Goal: Information Seeking & Learning: Find specific fact

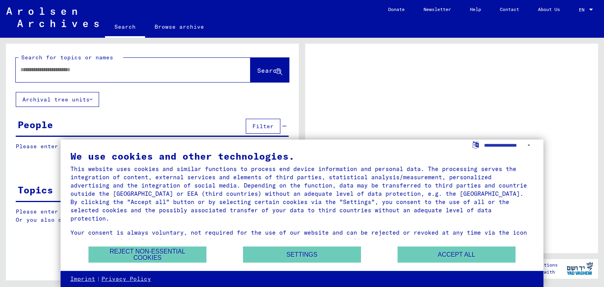
click at [93, 71] on input "text" at bounding box center [125, 70] width 211 height 8
click at [460, 260] on button "Accept all" at bounding box center [457, 255] width 118 height 16
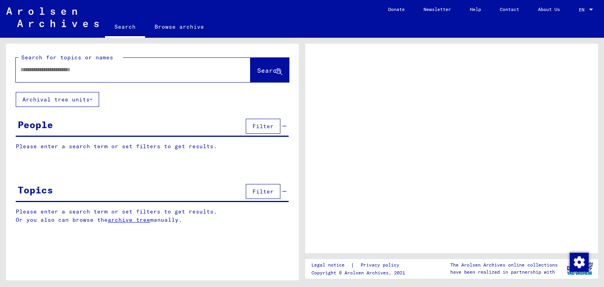
click at [46, 69] on input "text" at bounding box center [125, 70] width 211 height 8
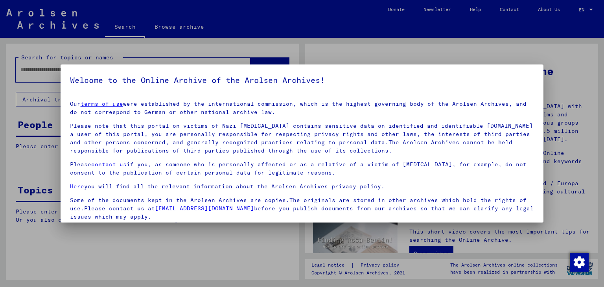
scroll to position [61, 0]
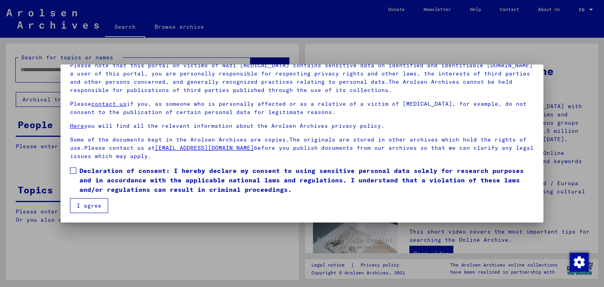
click at [72, 171] on span at bounding box center [73, 171] width 6 height 6
click at [99, 207] on button "I agree" at bounding box center [89, 205] width 38 height 15
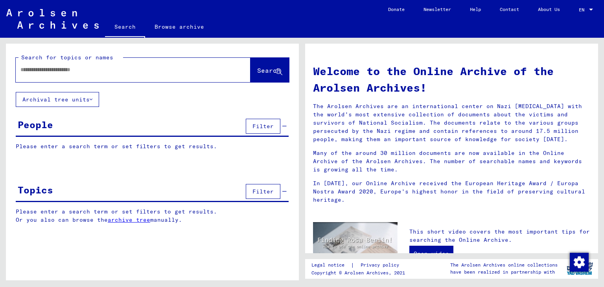
click at [68, 70] on input "text" at bounding box center [123, 70] width 206 height 8
type input "**********"
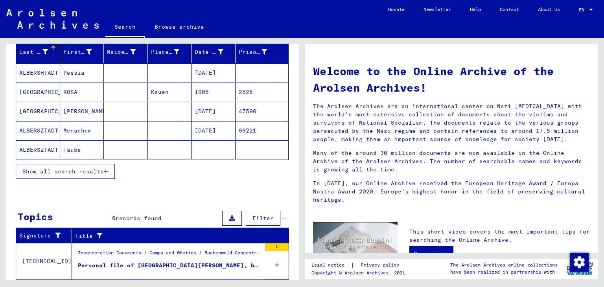
scroll to position [100, 0]
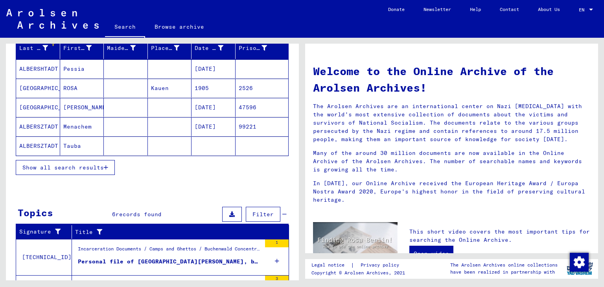
click at [52, 166] on span "Show all search results" at bounding box center [62, 167] width 81 height 7
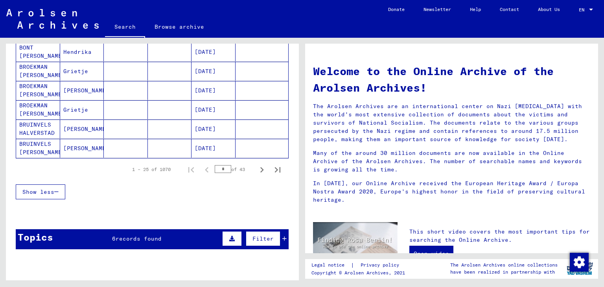
scroll to position [482, 0]
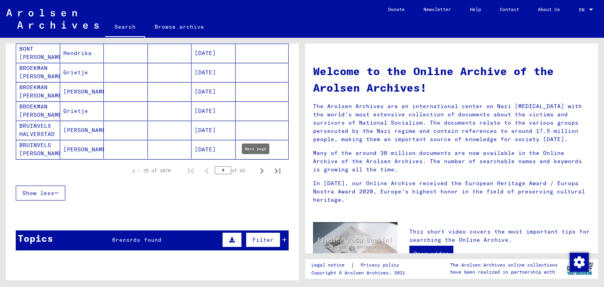
click at [260, 169] on icon "Next page" at bounding box center [261, 171] width 11 height 11
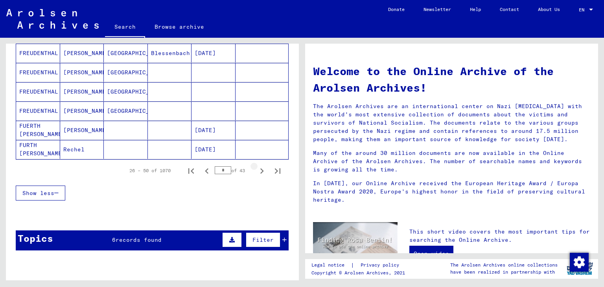
click at [260, 169] on icon "Next page" at bounding box center [261, 171] width 11 height 11
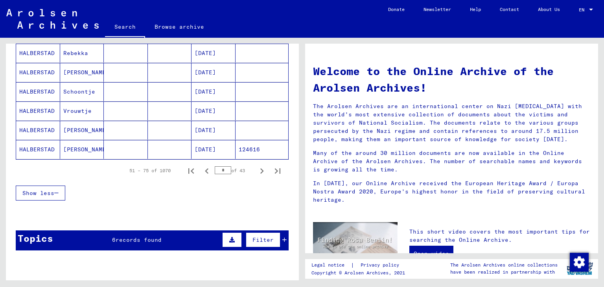
click at [42, 123] on mat-cell "HALBERSTAD" at bounding box center [38, 130] width 44 height 19
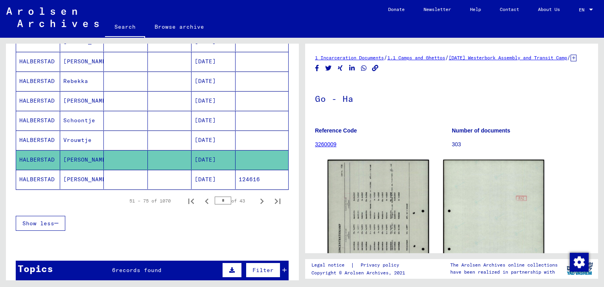
scroll to position [459, 0]
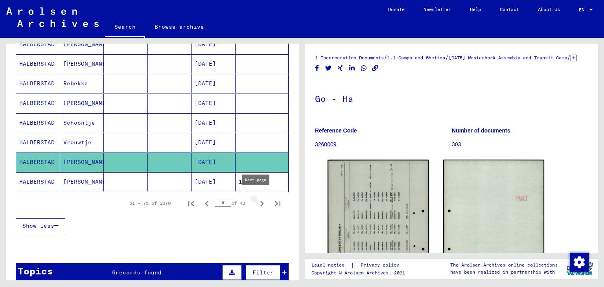
click at [256, 198] on icon "Next page" at bounding box center [261, 203] width 11 height 11
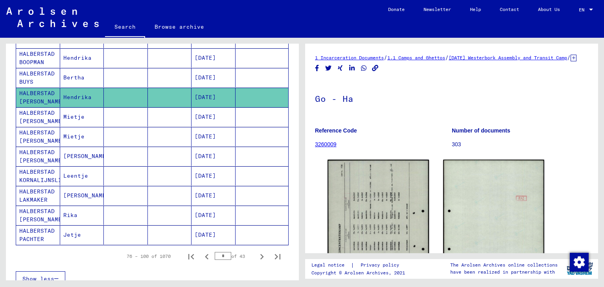
scroll to position [407, 0]
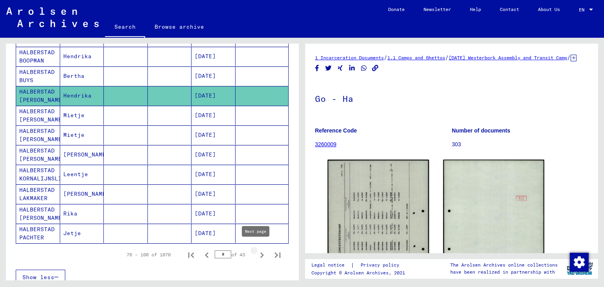
click at [256, 250] on icon "Next page" at bounding box center [261, 255] width 11 height 11
type input "*"
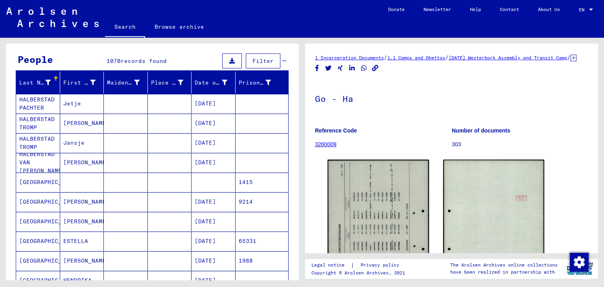
scroll to position [0, 0]
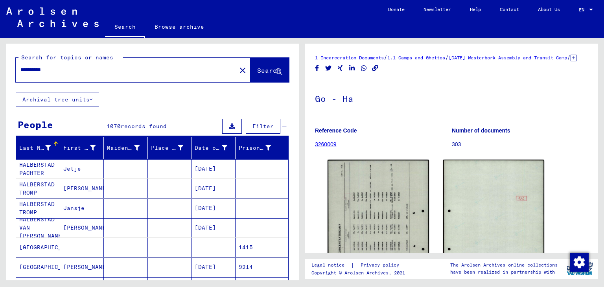
click at [74, 72] on input "**********" at bounding box center [125, 70] width 211 height 8
click at [22, 70] on input "**********" at bounding box center [125, 70] width 211 height 8
type input "**********"
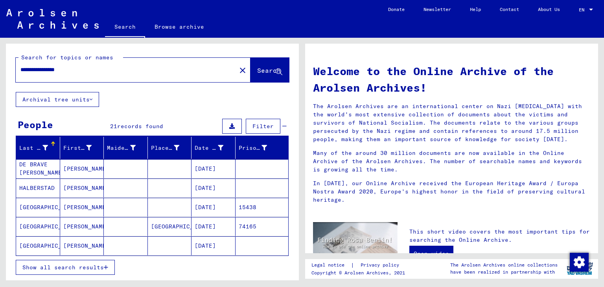
click at [41, 225] on mat-cell "[GEOGRAPHIC_DATA]" at bounding box center [38, 226] width 44 height 19
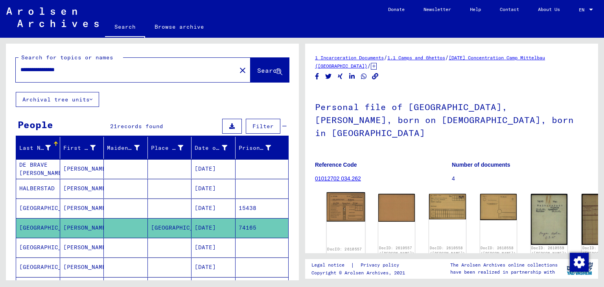
click at [339, 192] on img at bounding box center [346, 206] width 39 height 29
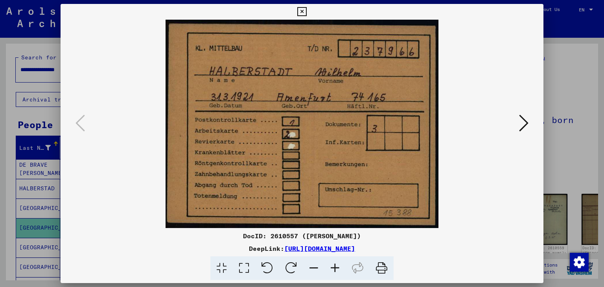
click at [521, 125] on icon at bounding box center [523, 123] width 9 height 19
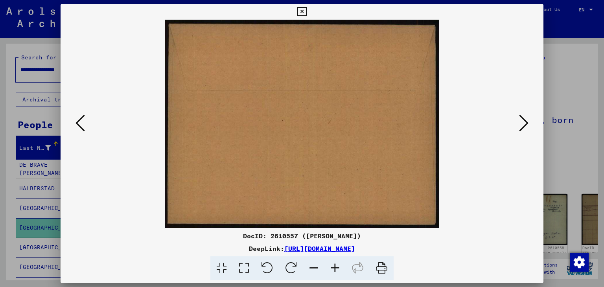
click at [521, 125] on icon at bounding box center [523, 123] width 9 height 19
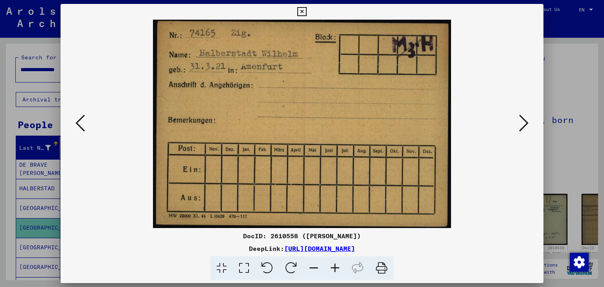
click at [521, 125] on icon at bounding box center [523, 123] width 9 height 19
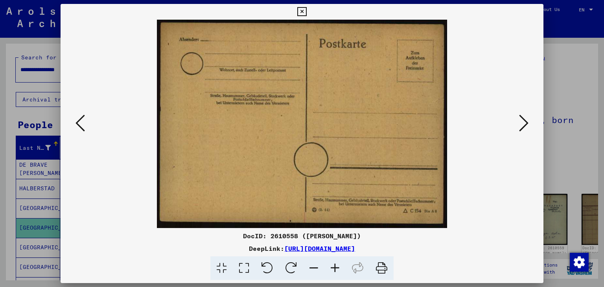
click at [521, 125] on icon at bounding box center [523, 123] width 9 height 19
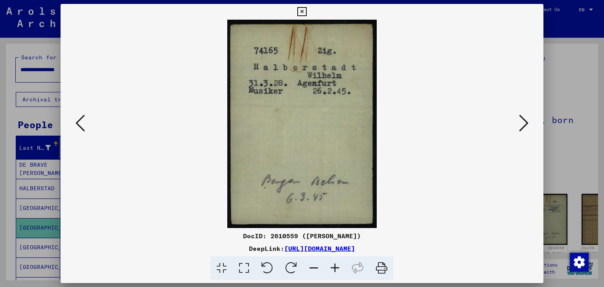
click at [521, 125] on icon at bounding box center [523, 123] width 9 height 19
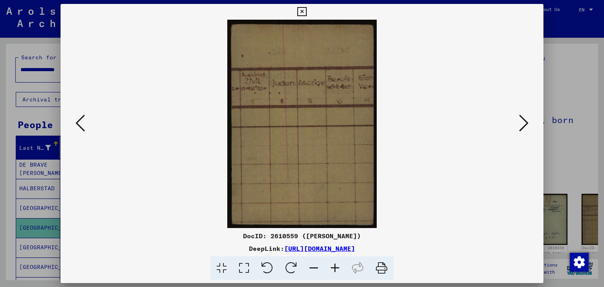
click at [521, 125] on icon at bounding box center [523, 123] width 9 height 19
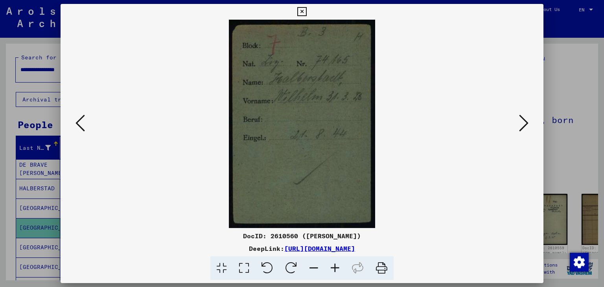
click at [521, 125] on icon at bounding box center [523, 123] width 9 height 19
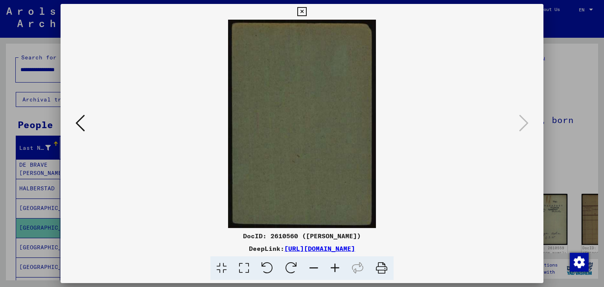
click at [302, 10] on icon at bounding box center [301, 11] width 9 height 9
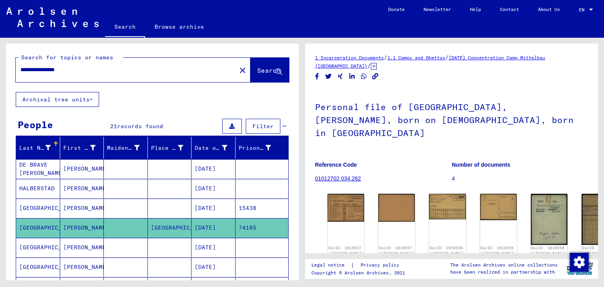
click at [38, 189] on mat-cell "HALBERSTAD" at bounding box center [38, 188] width 44 height 19
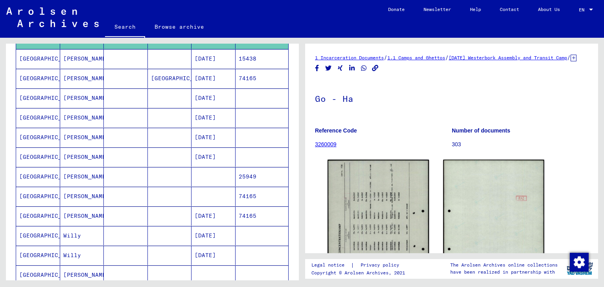
scroll to position [151, 0]
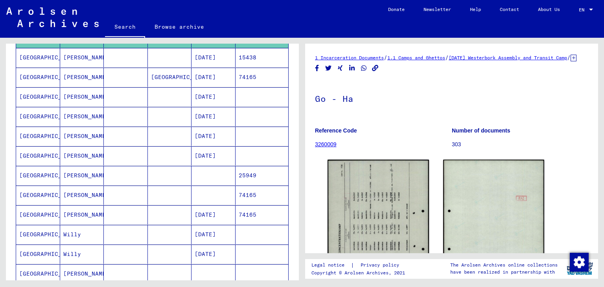
click at [40, 193] on mat-cell "[GEOGRAPHIC_DATA]" at bounding box center [38, 195] width 44 height 19
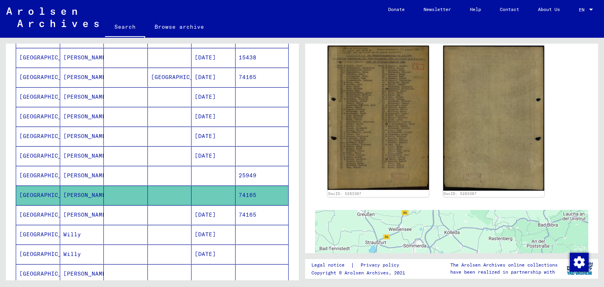
scroll to position [204, 0]
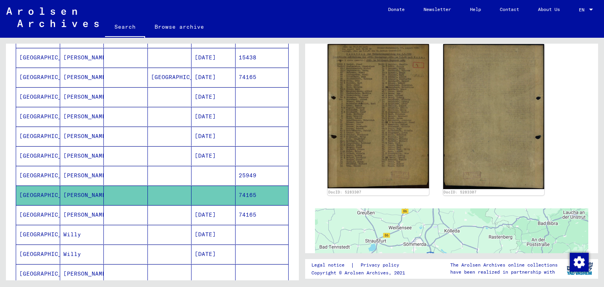
click at [47, 211] on mat-cell "[GEOGRAPHIC_DATA]" at bounding box center [38, 214] width 44 height 19
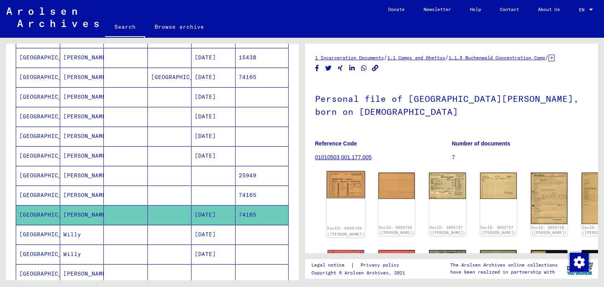
click at [340, 192] on img at bounding box center [346, 184] width 39 height 27
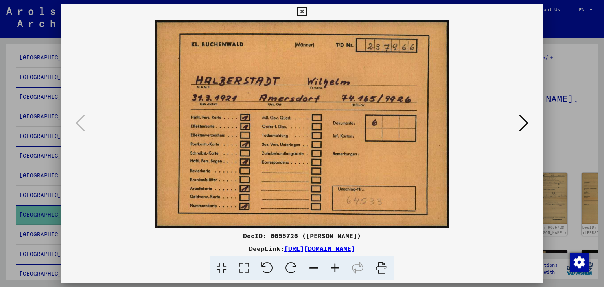
click at [522, 125] on icon at bounding box center [523, 123] width 9 height 19
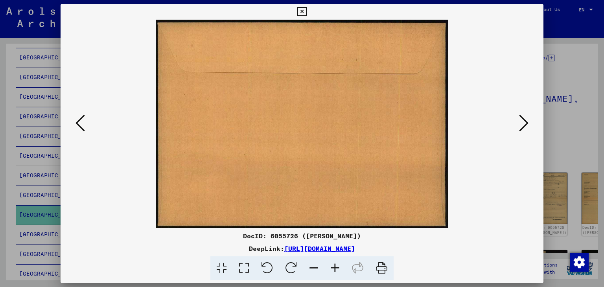
click at [522, 125] on icon at bounding box center [523, 123] width 9 height 19
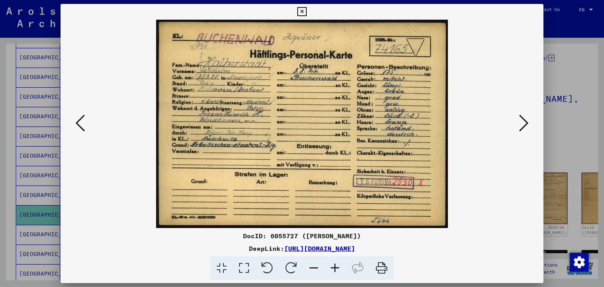
click at [522, 125] on icon at bounding box center [523, 123] width 9 height 19
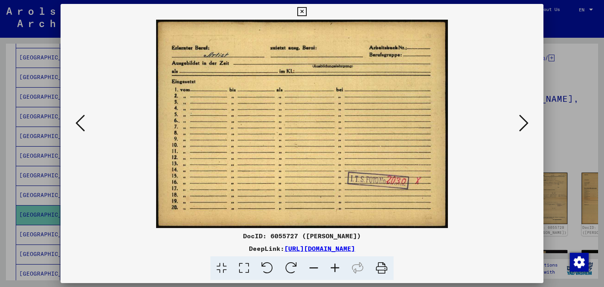
click at [522, 125] on icon at bounding box center [523, 123] width 9 height 19
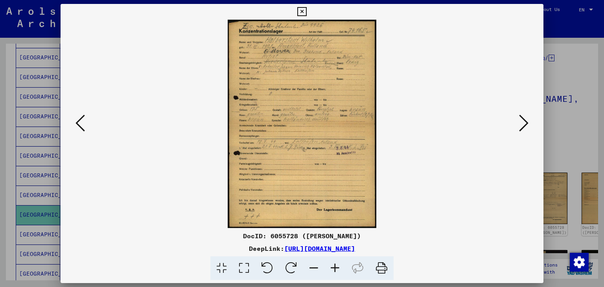
click at [332, 263] on icon at bounding box center [334, 268] width 21 height 24
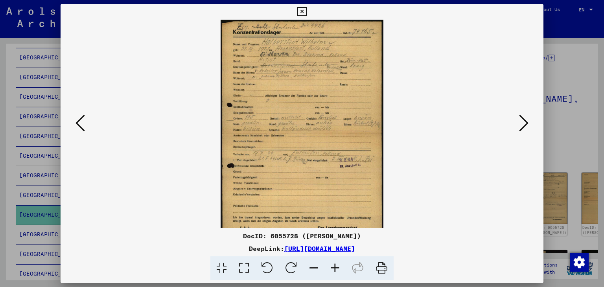
click at [332, 263] on icon at bounding box center [334, 268] width 21 height 24
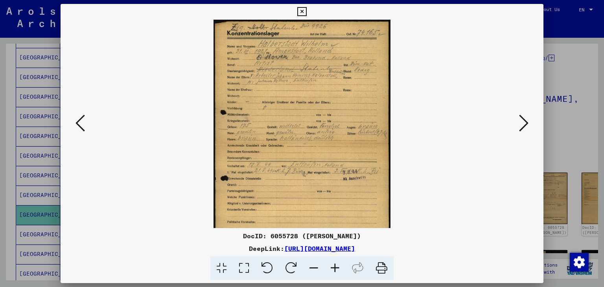
click at [332, 263] on icon at bounding box center [334, 268] width 21 height 24
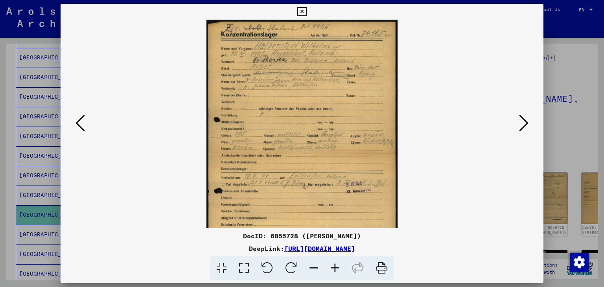
click at [332, 263] on icon at bounding box center [334, 268] width 21 height 24
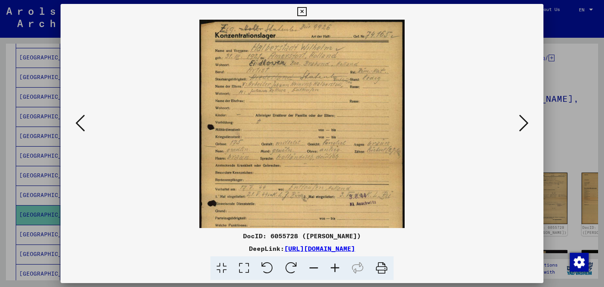
click at [332, 263] on icon at bounding box center [334, 268] width 21 height 24
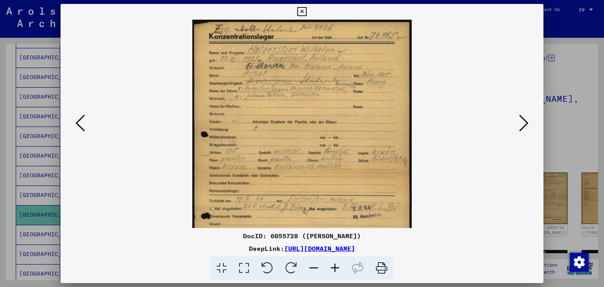
click at [332, 263] on icon at bounding box center [334, 268] width 21 height 24
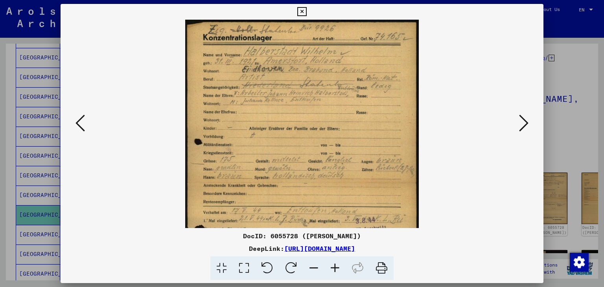
click at [332, 263] on icon at bounding box center [334, 268] width 21 height 24
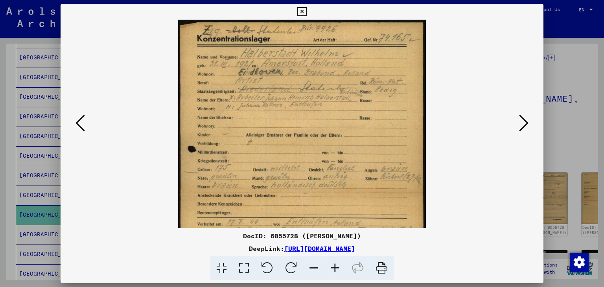
click at [332, 263] on icon at bounding box center [334, 268] width 21 height 24
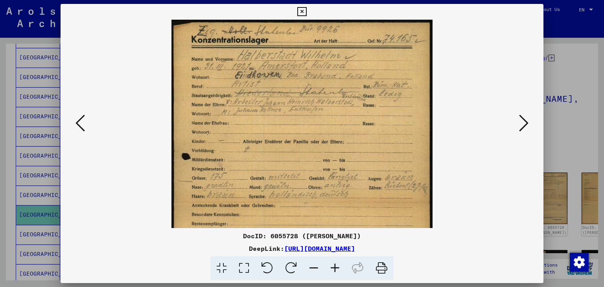
click at [332, 263] on icon at bounding box center [334, 268] width 21 height 24
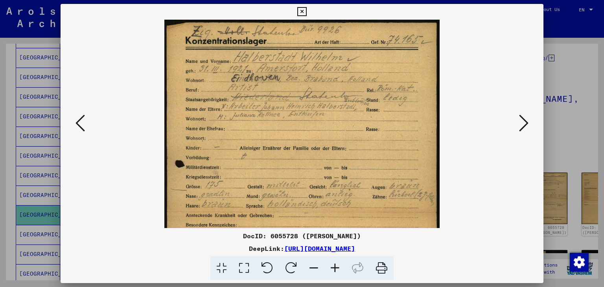
click at [332, 263] on icon at bounding box center [334, 268] width 21 height 24
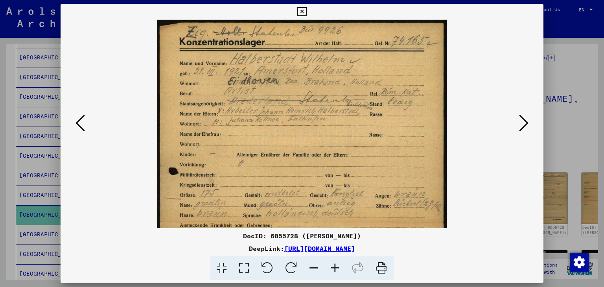
click at [332, 263] on icon at bounding box center [334, 268] width 21 height 24
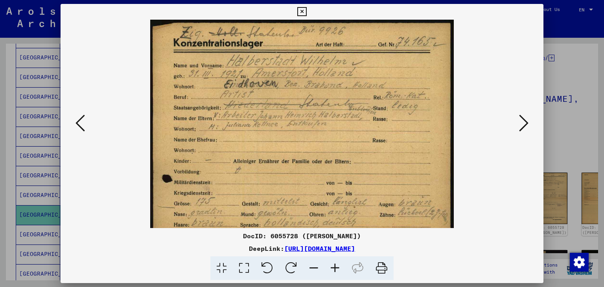
click at [332, 263] on icon at bounding box center [334, 268] width 21 height 24
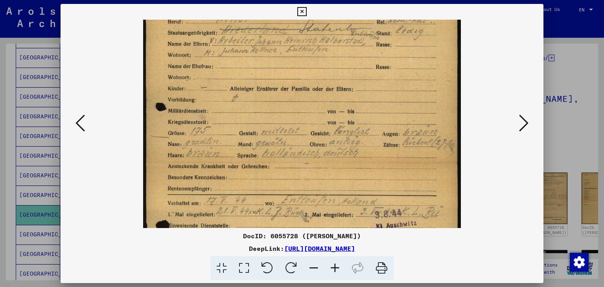
scroll to position [82, 0]
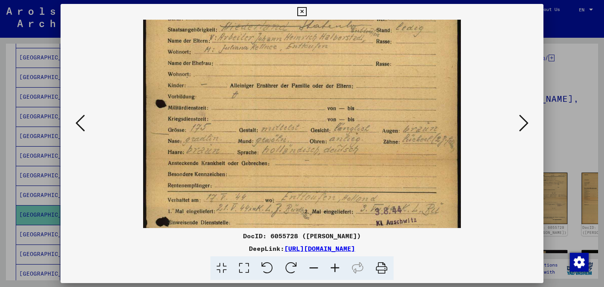
drag, startPoint x: 340, startPoint y: 174, endPoint x: 342, endPoint y: 92, distance: 82.2
click at [342, 92] on img at bounding box center [302, 159] width 318 height 444
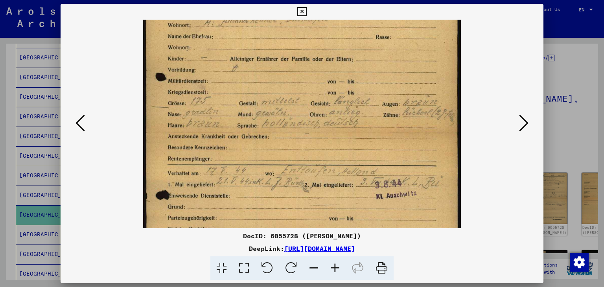
scroll to position [149, 0]
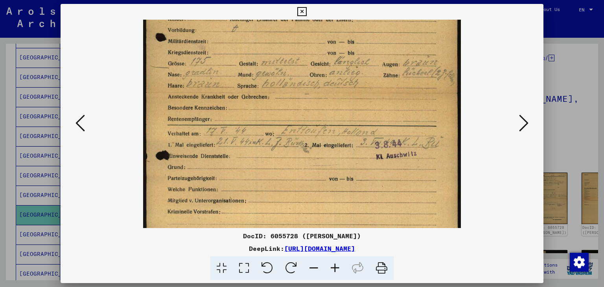
drag, startPoint x: 308, startPoint y: 192, endPoint x: 326, endPoint y: 127, distance: 68.0
click at [326, 127] on img at bounding box center [302, 93] width 318 height 444
click at [526, 123] on icon at bounding box center [523, 123] width 9 height 19
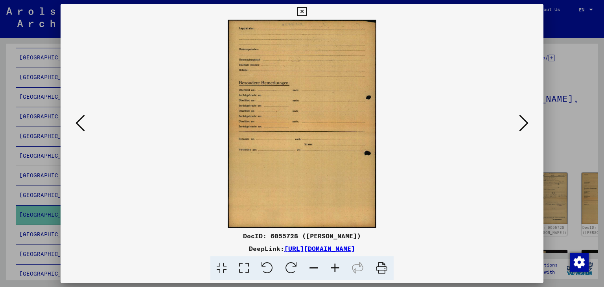
scroll to position [0, 0]
click at [526, 123] on icon at bounding box center [523, 123] width 9 height 19
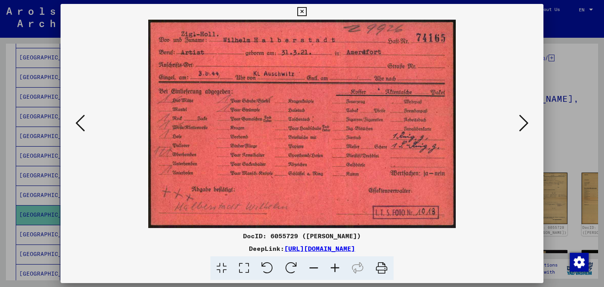
click at [526, 125] on icon at bounding box center [523, 123] width 9 height 19
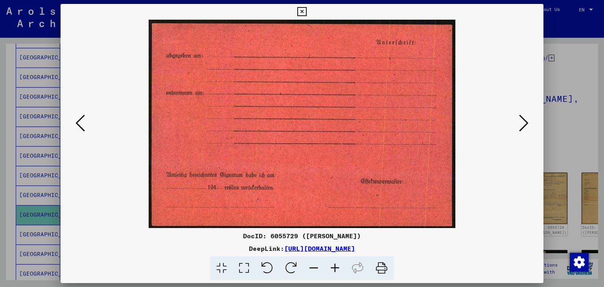
click at [526, 125] on icon at bounding box center [523, 123] width 9 height 19
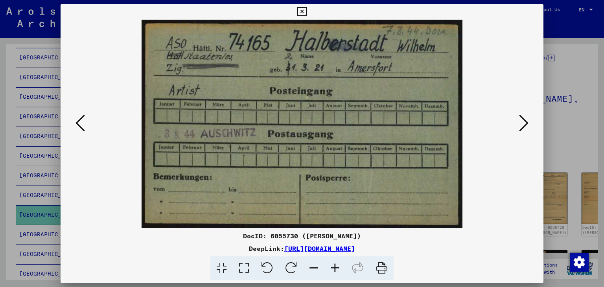
click at [526, 125] on icon at bounding box center [523, 123] width 9 height 19
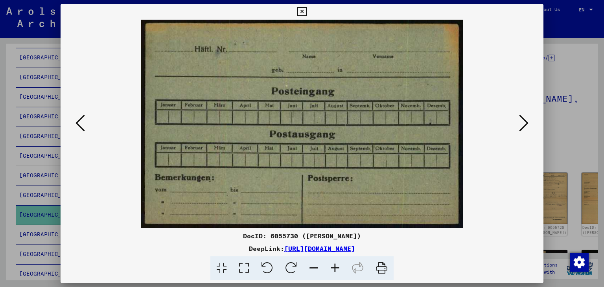
click at [526, 125] on icon at bounding box center [523, 123] width 9 height 19
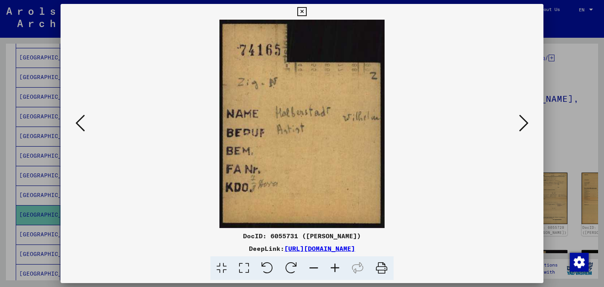
click at [526, 125] on icon at bounding box center [523, 123] width 9 height 19
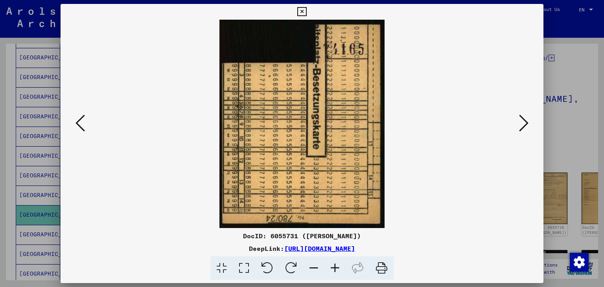
click at [526, 125] on icon at bounding box center [523, 123] width 9 height 19
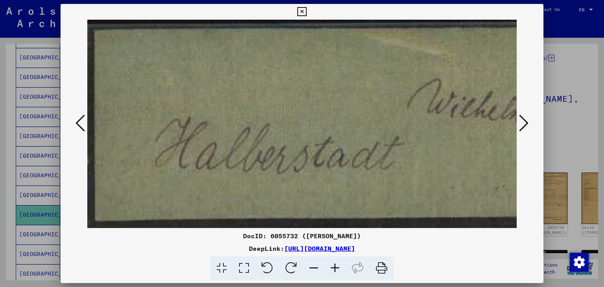
click at [526, 125] on icon at bounding box center [523, 123] width 9 height 19
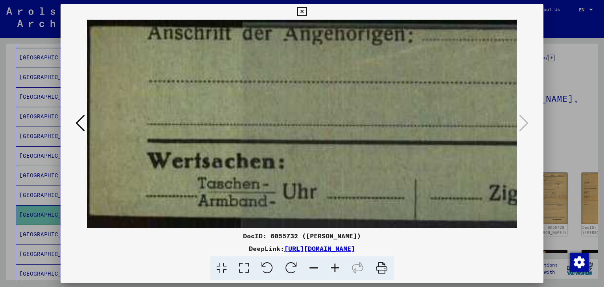
click at [517, 153] on div at bounding box center [302, 124] width 483 height 208
click at [315, 271] on icon at bounding box center [313, 268] width 21 height 24
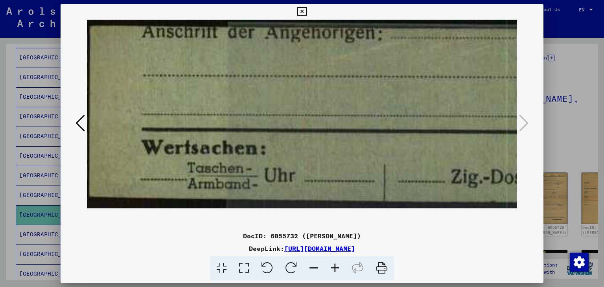
click at [315, 271] on icon at bounding box center [313, 268] width 21 height 24
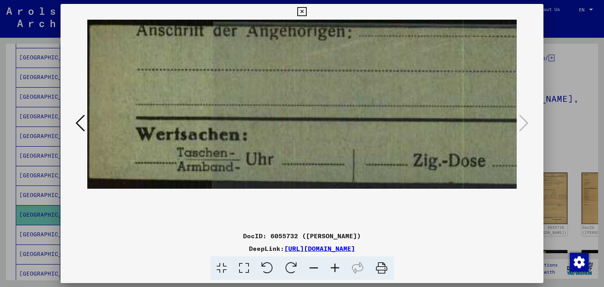
click at [315, 271] on icon at bounding box center [313, 268] width 21 height 24
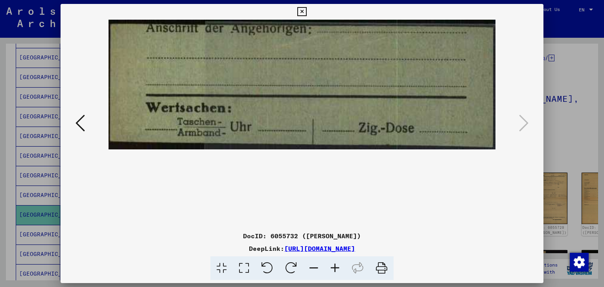
click at [315, 271] on icon at bounding box center [313, 268] width 21 height 24
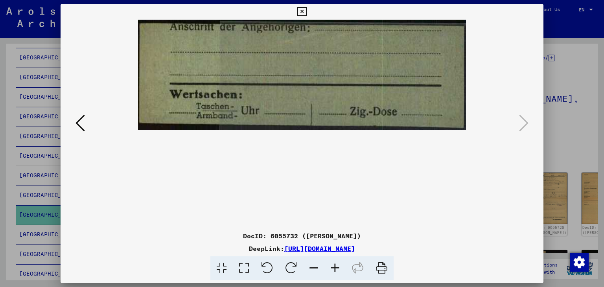
click at [315, 271] on icon at bounding box center [313, 268] width 21 height 24
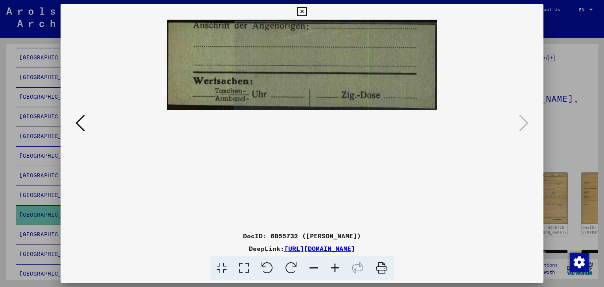
click at [315, 271] on icon at bounding box center [313, 268] width 21 height 24
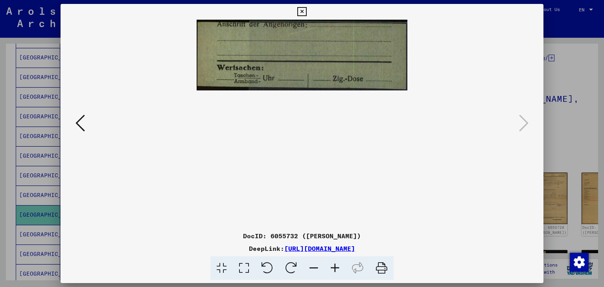
click at [503, 126] on viewer-one-image at bounding box center [302, 124] width 430 height 208
click at [532, 30] on div at bounding box center [302, 124] width 483 height 208
click at [303, 10] on icon at bounding box center [301, 11] width 9 height 9
